Goal: Task Accomplishment & Management: Manage account settings

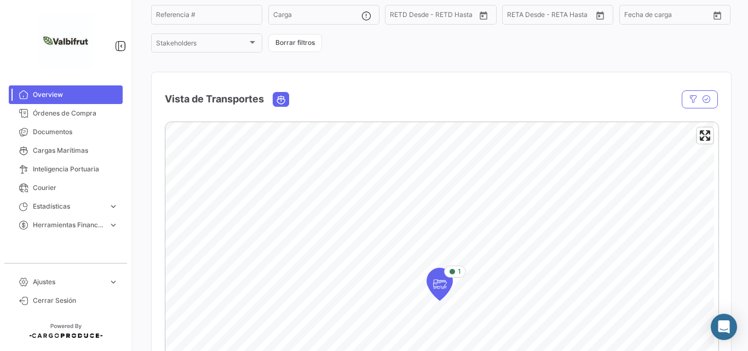
scroll to position [219, 0]
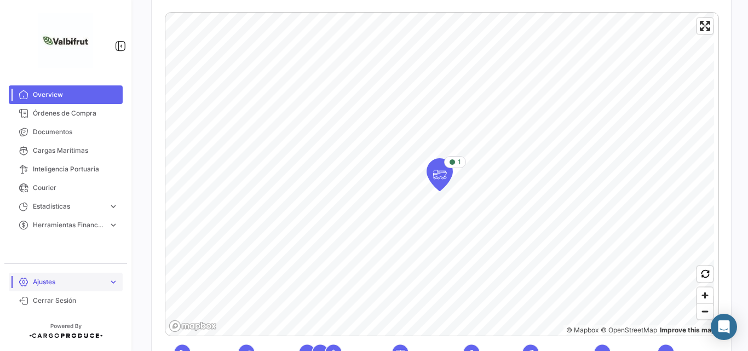
click at [90, 277] on link "Ajustes expand_more" at bounding box center [66, 282] width 114 height 19
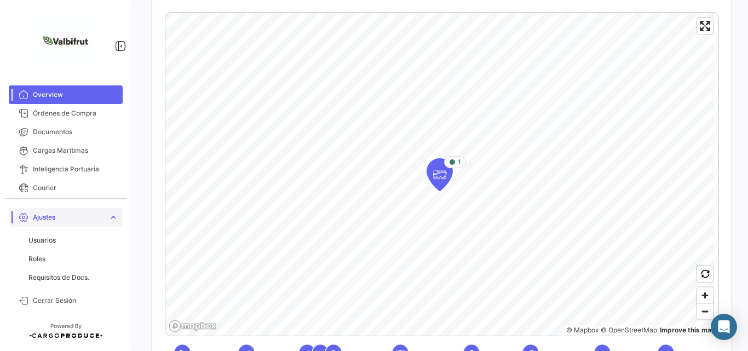
click at [108, 216] on link "Ajustes expand_more" at bounding box center [66, 217] width 114 height 19
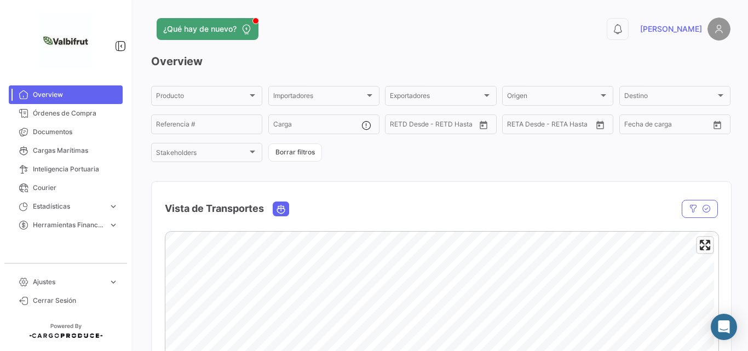
scroll to position [110, 0]
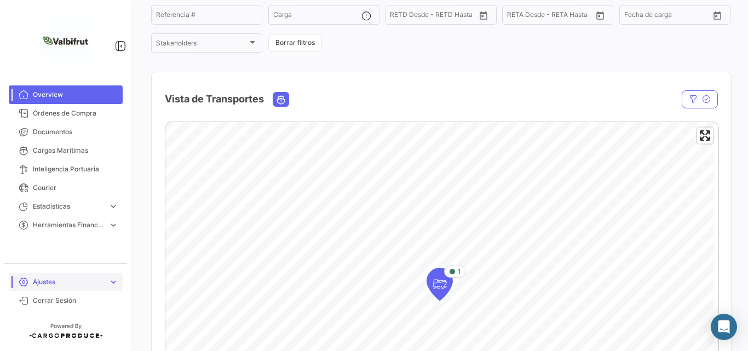
click at [101, 278] on span "Ajustes" at bounding box center [68, 282] width 71 height 10
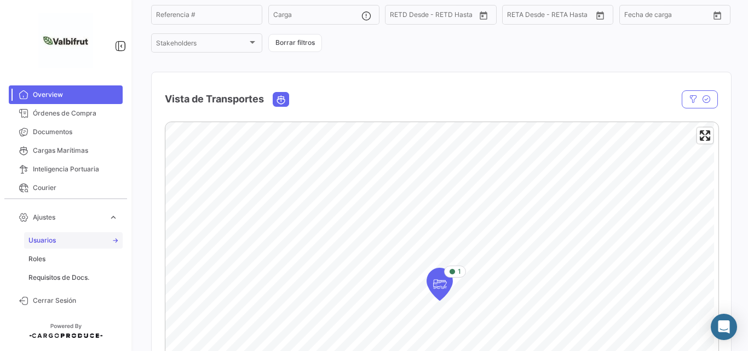
click at [50, 235] on link "Usuarios" at bounding box center [73, 240] width 99 height 16
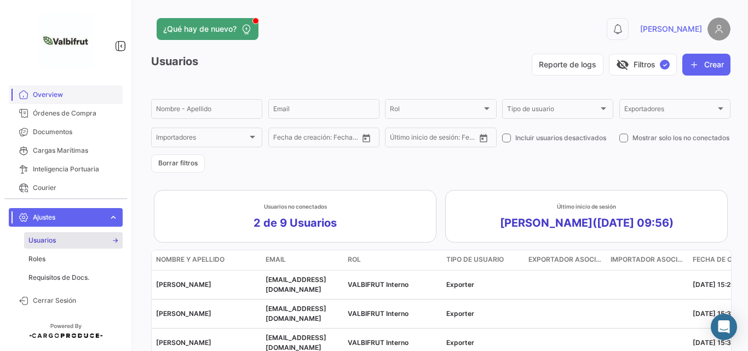
click at [51, 94] on span "Overview" at bounding box center [75, 95] width 85 height 10
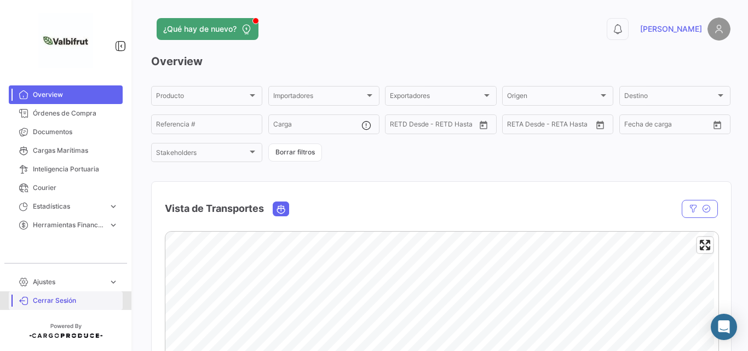
click at [53, 301] on span "Cerrar Sesión" at bounding box center [75, 301] width 85 height 10
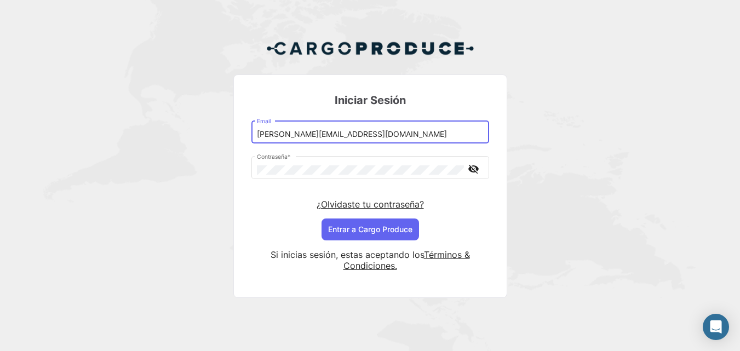
drag, startPoint x: 295, startPoint y: 138, endPoint x: 324, endPoint y: 140, distance: 29.7
click at [324, 140] on div "[PERSON_NAME][EMAIL_ADDRESS][DOMAIN_NAME] Email" at bounding box center [370, 131] width 226 height 25
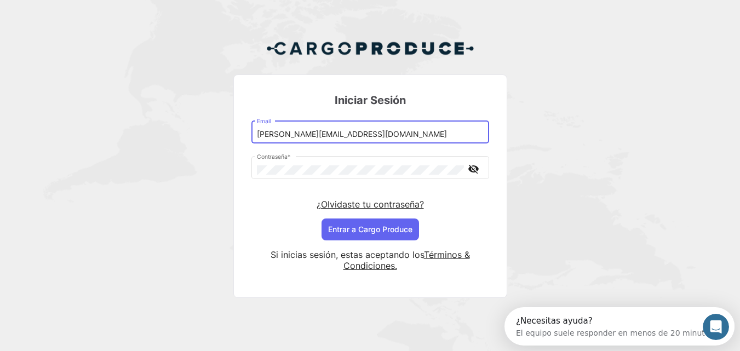
type input "[PERSON_NAME][EMAIL_ADDRESS][DOMAIN_NAME]"
click at [343, 242] on div "Si inicias sesión, estas aceptando los Términos & Condiciones." at bounding box center [370, 260] width 238 height 39
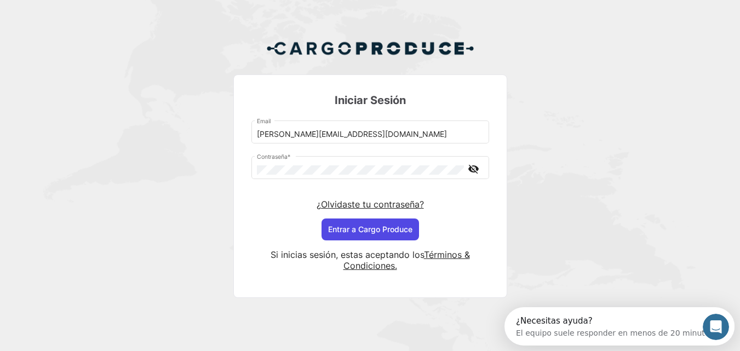
click at [359, 229] on button "Entrar a Cargo Produce" at bounding box center [371, 230] width 98 height 22
